Goal: Task Accomplishment & Management: Manage account settings

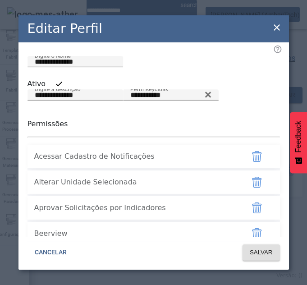
scroll to position [2409, 0]
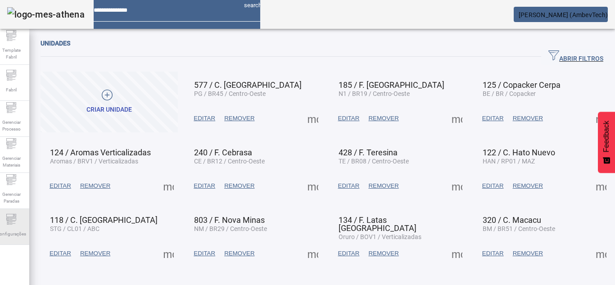
click at [14, 213] on div "Configurações" at bounding box center [11, 227] width 36 height 36
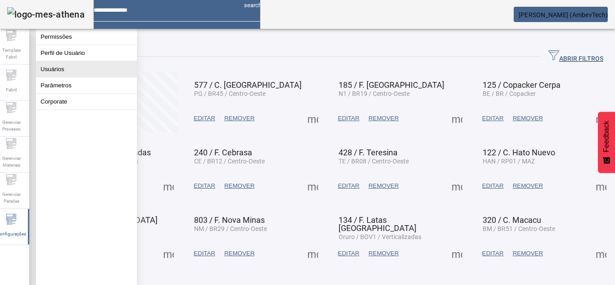
click at [61, 77] on button "Usuários" at bounding box center [86, 69] width 101 height 16
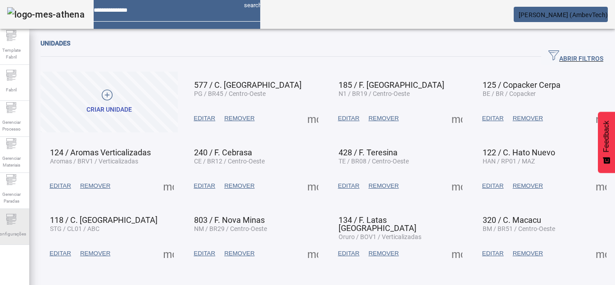
click at [1, 236] on span "Configurações" at bounding box center [11, 234] width 35 height 12
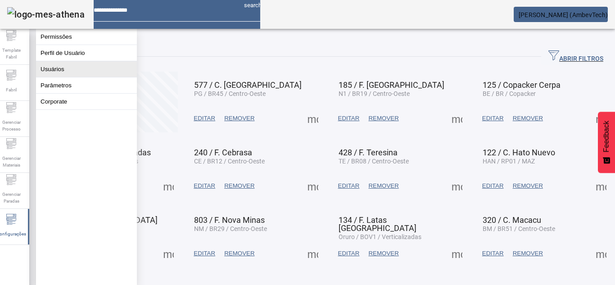
click at [53, 75] on button "Usuários" at bounding box center [86, 69] width 101 height 16
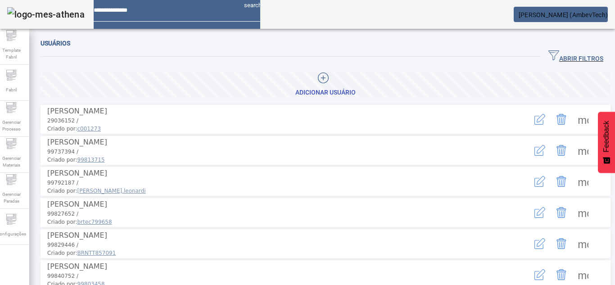
click at [555, 55] on span "ABRIR FILTROS" at bounding box center [576, 57] width 55 height 14
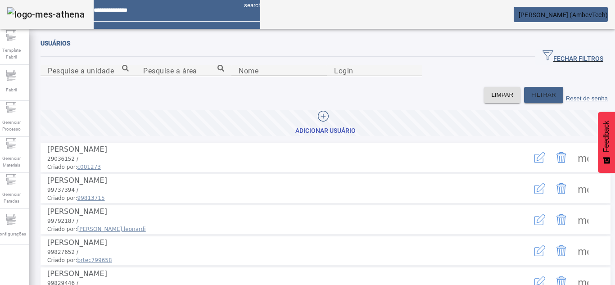
click at [283, 76] on input "Nome" at bounding box center [279, 70] width 81 height 11
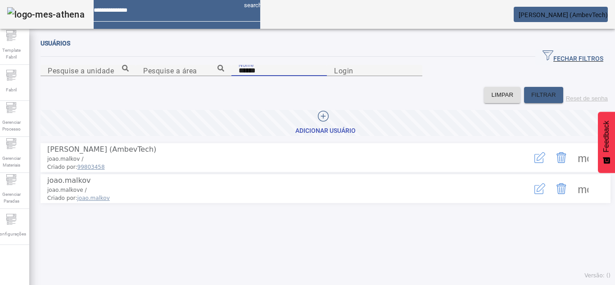
click at [577, 168] on span at bounding box center [584, 158] width 22 height 22
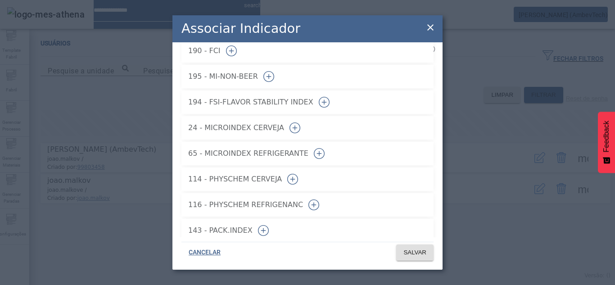
scroll to position [69, 0]
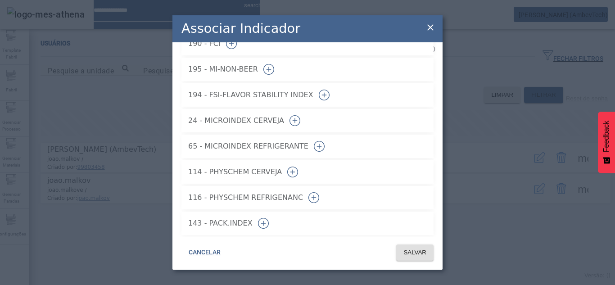
click at [429, 22] on icon at bounding box center [430, 27] width 11 height 11
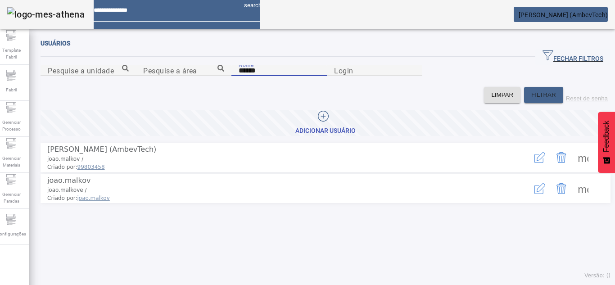
drag, startPoint x: 127, startPoint y: 118, endPoint x: 40, endPoint y: 29, distance: 124.6
click at [232, 87] on div "Nome ******" at bounding box center [280, 76] width 96 height 22
click at [239, 76] on input "******" at bounding box center [279, 70] width 81 height 11
click at [575, 168] on span at bounding box center [584, 158] width 22 height 22
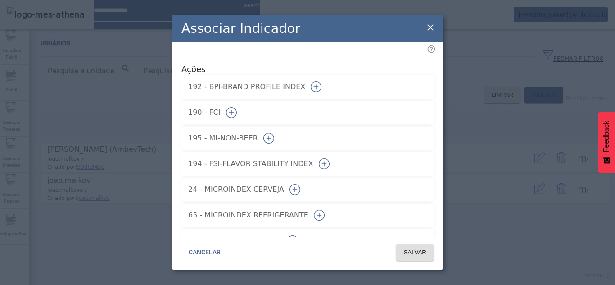
click at [327, 76] on button "button" at bounding box center [316, 87] width 22 height 22
click at [242, 102] on button "button" at bounding box center [232, 113] width 22 height 22
click at [274, 135] on icon "button" at bounding box center [269, 138] width 11 height 11
click at [335, 164] on button "button" at bounding box center [325, 164] width 22 height 22
click at [300, 184] on icon "button" at bounding box center [295, 189] width 11 height 11
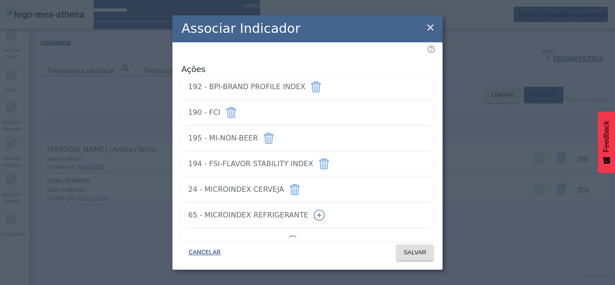
click at [330, 214] on button "button" at bounding box center [320, 216] width 22 height 22
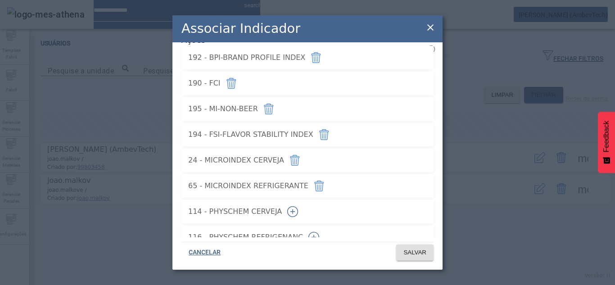
scroll to position [45, 0]
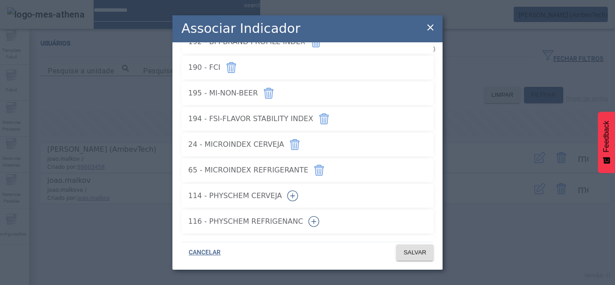
click at [304, 198] on button "button" at bounding box center [293, 196] width 22 height 22
click at [317, 221] on icon "button" at bounding box center [314, 221] width 5 height 0
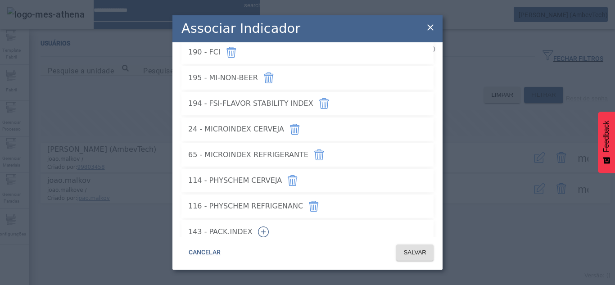
scroll to position [69, 0]
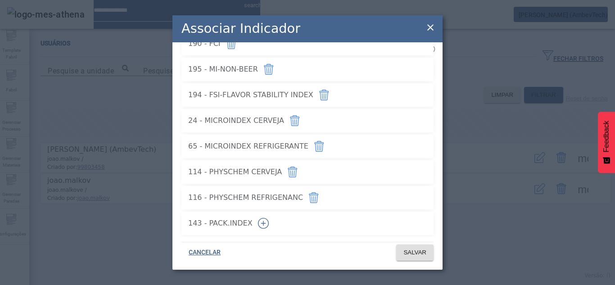
click at [269, 218] on icon "button" at bounding box center [263, 223] width 11 height 11
click at [412, 252] on span "SALVAR" at bounding box center [415, 252] width 23 height 9
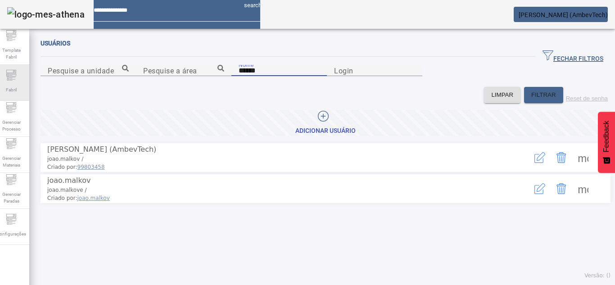
drag, startPoint x: 112, startPoint y: 112, endPoint x: 0, endPoint y: 94, distance: 113.1
click at [0, 94] on div "Template Fabril Fabril Gerenciar Processo Gerenciar Materiais Gerenciar Paradas…" at bounding box center [307, 142] width 629 height 285
paste input "***"
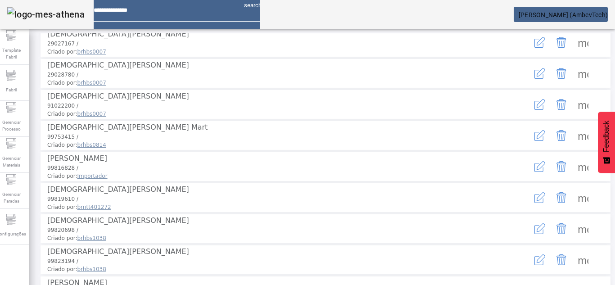
scroll to position [180, 0]
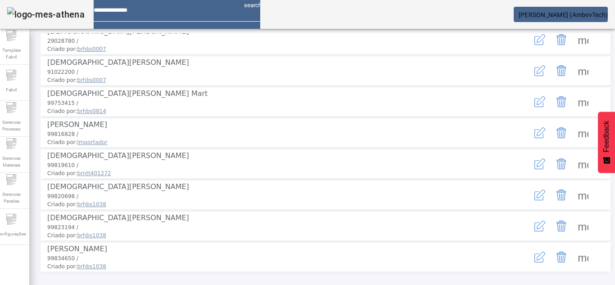
click at [576, 144] on span at bounding box center [584, 133] width 22 height 22
click at [575, 144] on span at bounding box center [584, 133] width 22 height 22
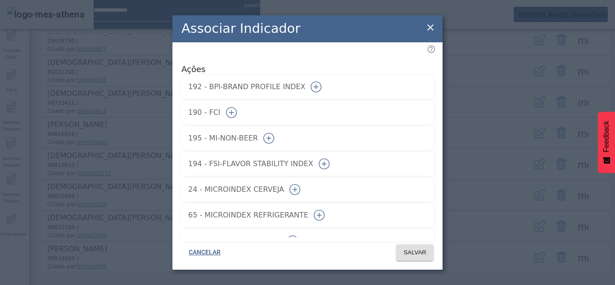
click at [234, 112] on icon "button" at bounding box center [231, 112] width 5 height 0
click at [322, 82] on icon "button" at bounding box center [316, 87] width 11 height 11
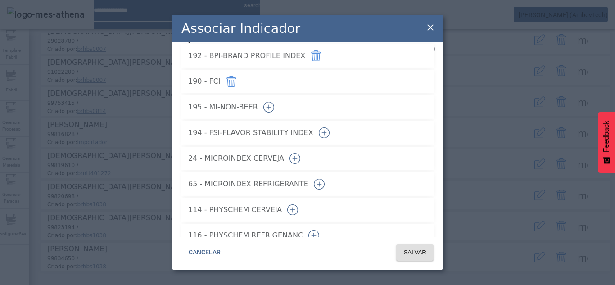
scroll to position [69, 0]
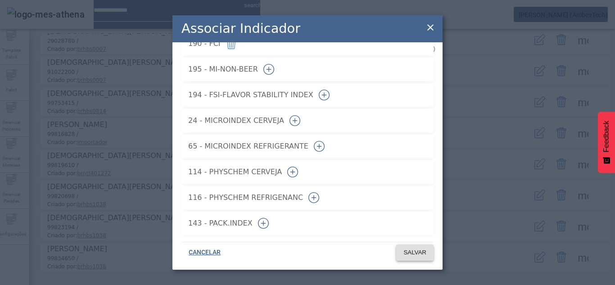
click at [404, 257] on span "SALVAR" at bounding box center [415, 252] width 23 height 9
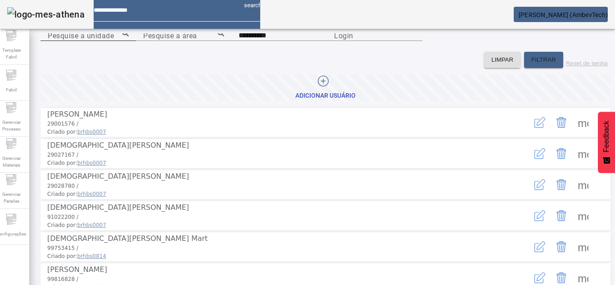
scroll to position [0, 0]
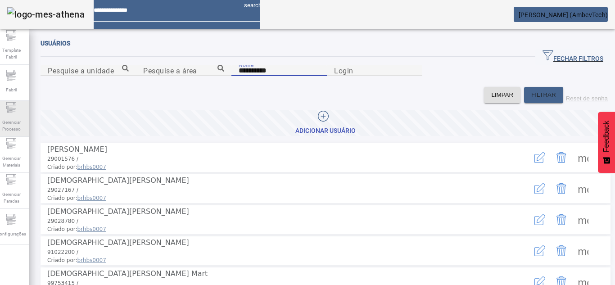
drag, startPoint x: 86, startPoint y: 119, endPoint x: 16, endPoint y: 115, distance: 70.0
click at [13, 115] on div "Template Fabril Fabril Gerenciar Processo Gerenciar Materiais Gerenciar Paradas…" at bounding box center [307, 142] width 629 height 285
paste input
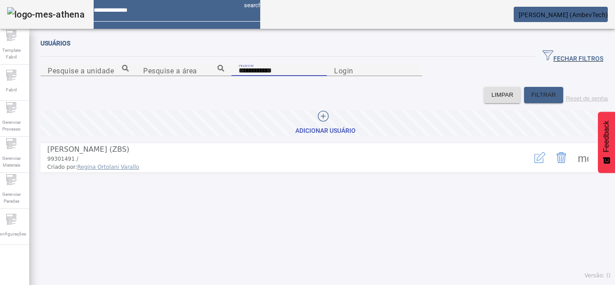
click at [535, 163] on icon "button" at bounding box center [540, 157] width 11 height 11
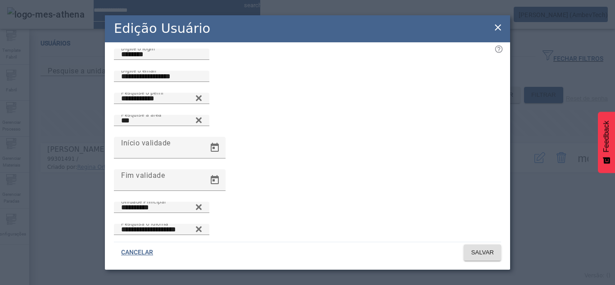
scroll to position [45, 0]
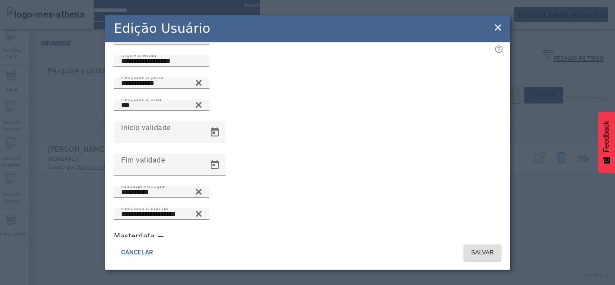
click at [502, 24] on icon at bounding box center [498, 27] width 11 height 11
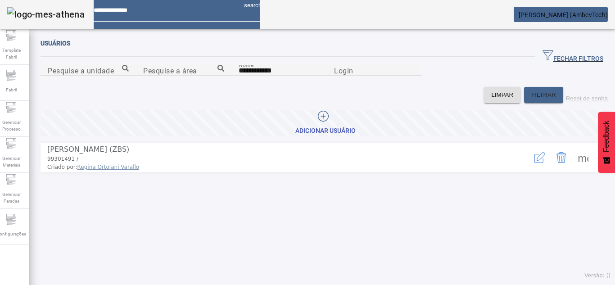
click at [573, 168] on span at bounding box center [584, 158] width 22 height 22
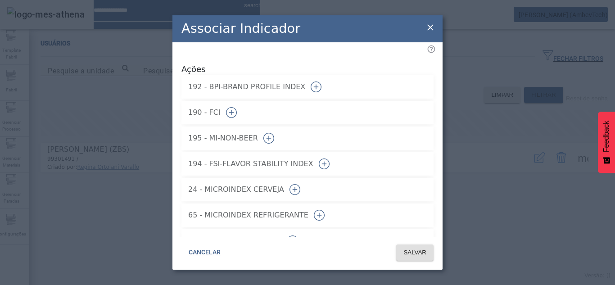
click at [322, 82] on icon "button" at bounding box center [316, 87] width 11 height 11
click at [237, 107] on icon "button" at bounding box center [231, 112] width 11 height 11
click at [420, 252] on span "SALVAR" at bounding box center [415, 252] width 23 height 9
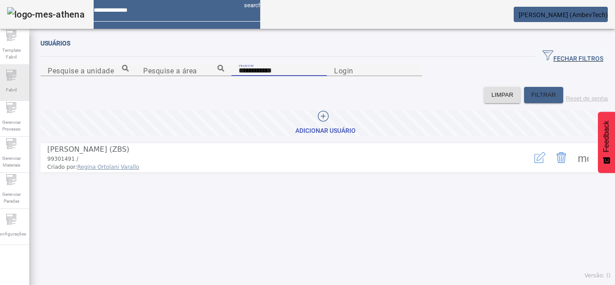
drag, startPoint x: 86, startPoint y: 116, endPoint x: 0, endPoint y: 100, distance: 87.0
click at [0, 100] on div "**********" at bounding box center [307, 142] width 629 height 285
paste input
type input "*******"
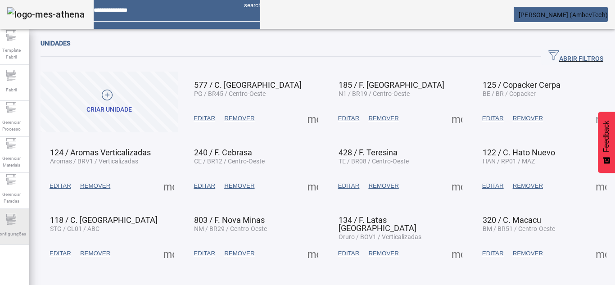
click at [16, 219] on icon at bounding box center [11, 218] width 10 height 3
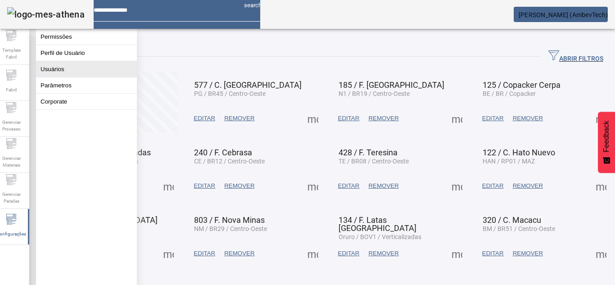
click at [55, 74] on button "Usuários" at bounding box center [86, 69] width 101 height 16
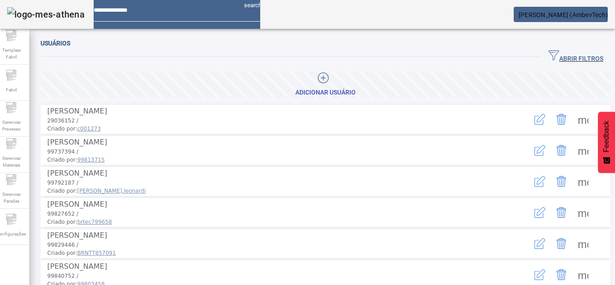
click at [549, 53] on icon "button" at bounding box center [554, 55] width 11 height 10
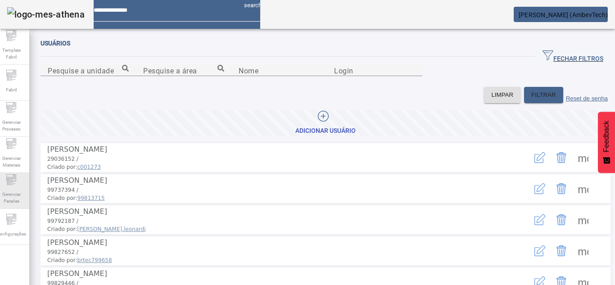
drag, startPoint x: 23, startPoint y: 219, endPoint x: 11, endPoint y: 206, distance: 17.6
click at [21, 220] on div "Configurações" at bounding box center [11, 227] width 36 height 36
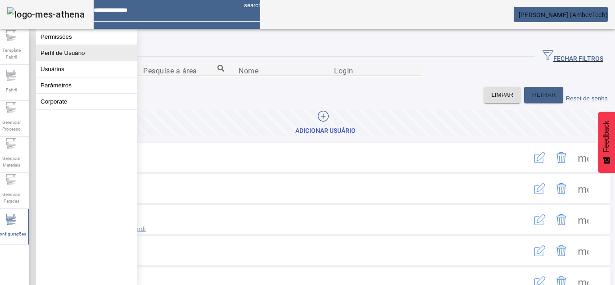
click at [64, 58] on button "Perfil de Usuário" at bounding box center [86, 53] width 101 height 16
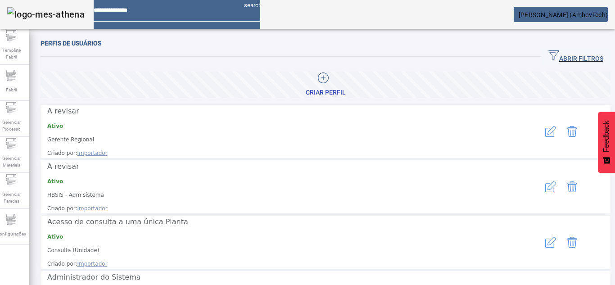
click at [543, 50] on button "ABRIR FILTROS" at bounding box center [575, 57] width 69 height 16
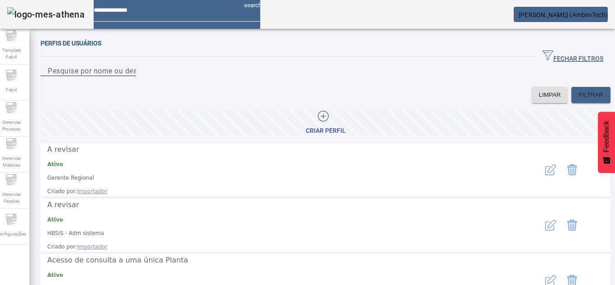
click at [127, 76] on input "Pesquise por nome ou descrição" at bounding box center [88, 70] width 81 height 11
type input "****"
click at [546, 174] on icon "button" at bounding box center [551, 169] width 11 height 11
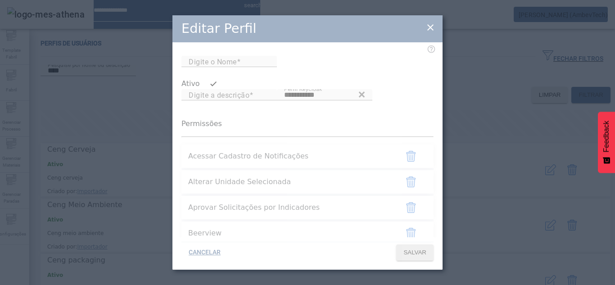
type input "**********"
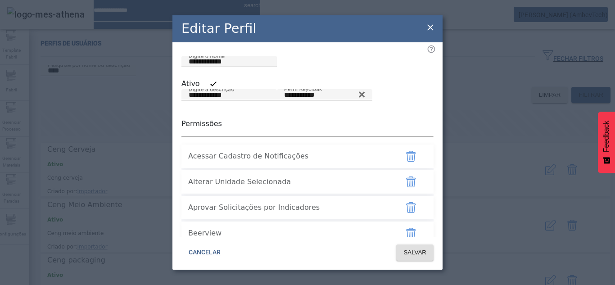
scroll to position [110, 0]
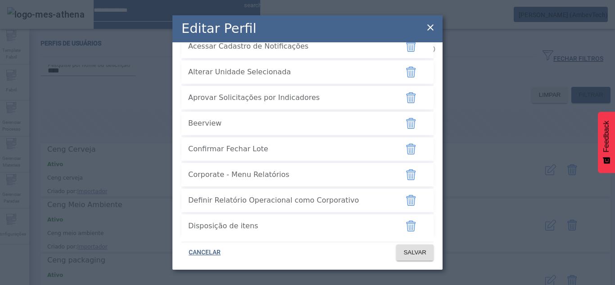
click at [425, 31] on div "Editar Perfil" at bounding box center [308, 28] width 270 height 27
click at [432, 22] on icon at bounding box center [430, 27] width 11 height 11
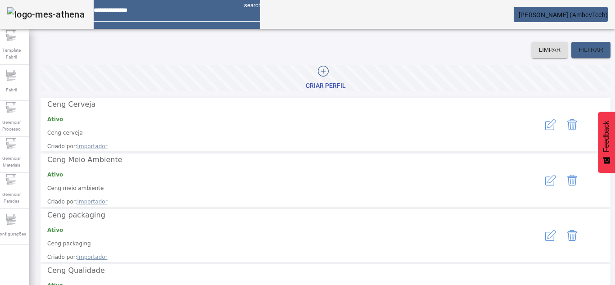
scroll to position [90, 0]
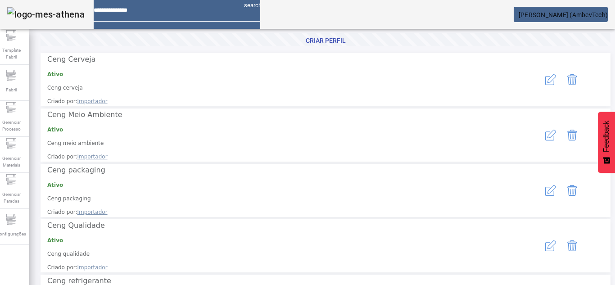
click at [546, 185] on icon "button" at bounding box center [551, 190] width 11 height 11
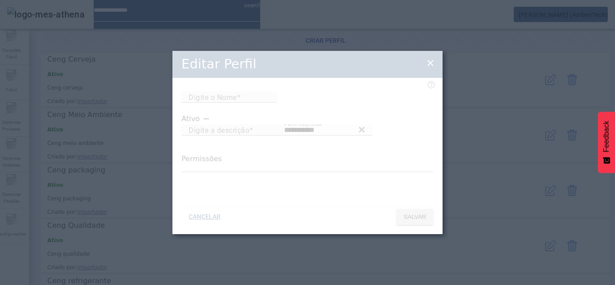
type input "**********"
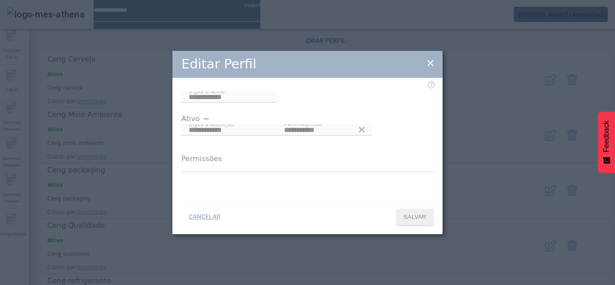
type input "**********"
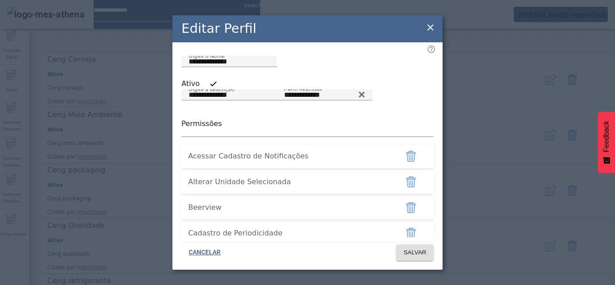
scroll to position [1009, 0]
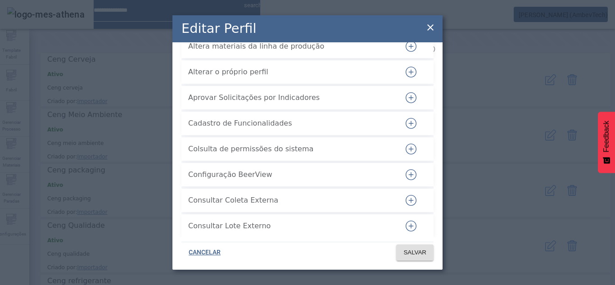
click at [406, 103] on icon "button" at bounding box center [411, 97] width 11 height 11
click at [405, 253] on span "SALVAR" at bounding box center [415, 252] width 23 height 9
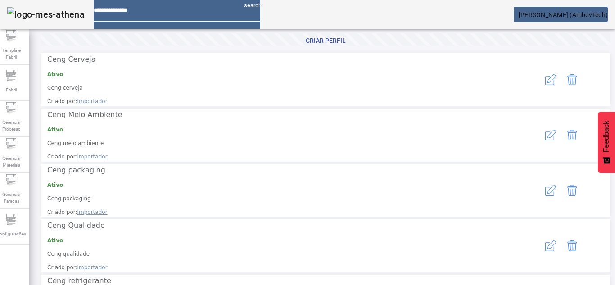
click at [546, 241] on icon "button" at bounding box center [551, 246] width 11 height 11
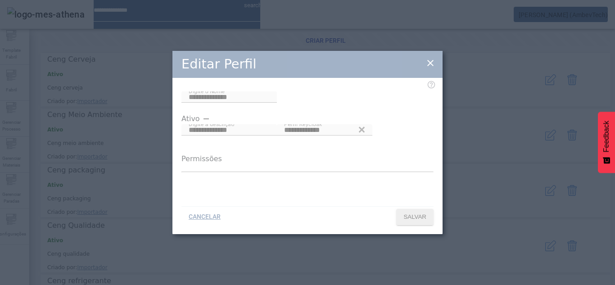
type input "**********"
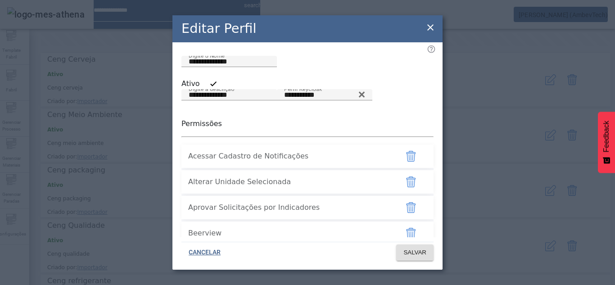
scroll to position [110, 0]
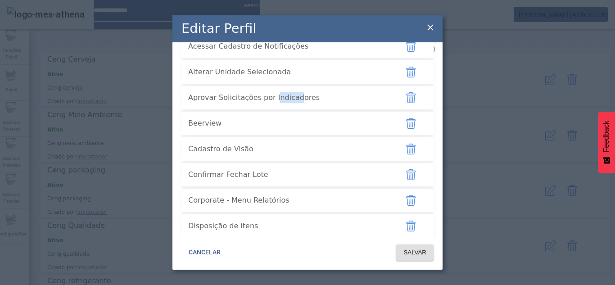
click at [431, 23] on icon at bounding box center [430, 27] width 11 height 11
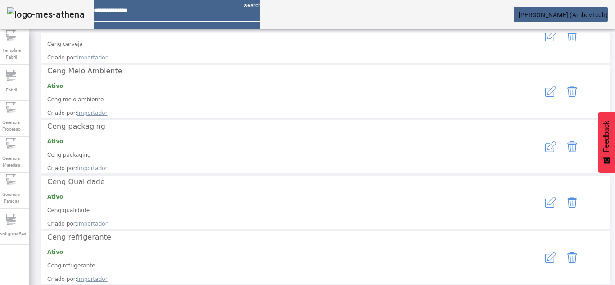
scroll to position [0, 0]
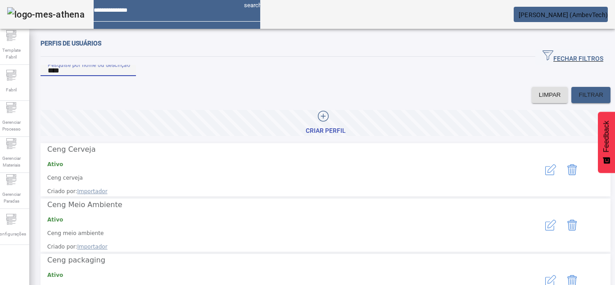
drag, startPoint x: 93, startPoint y: 83, endPoint x: 0, endPoint y: 17, distance: 114.3
click at [0, 64] on div "Template Fabril Fabril Gerenciar Processo Gerenciar Materiais Gerenciar Paradas…" at bounding box center [307, 142] width 629 height 285
